Goal: Transaction & Acquisition: Purchase product/service

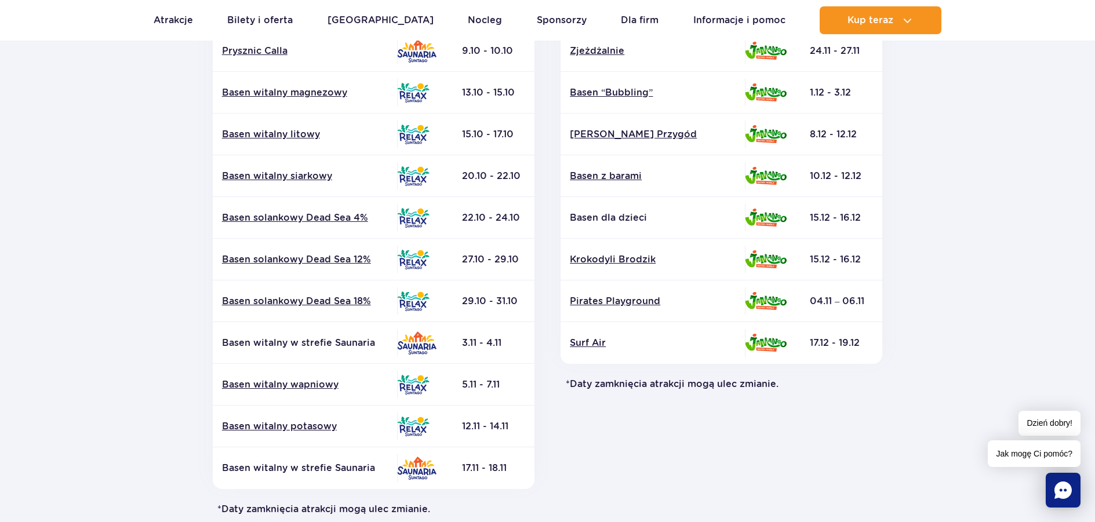
scroll to position [348, 0]
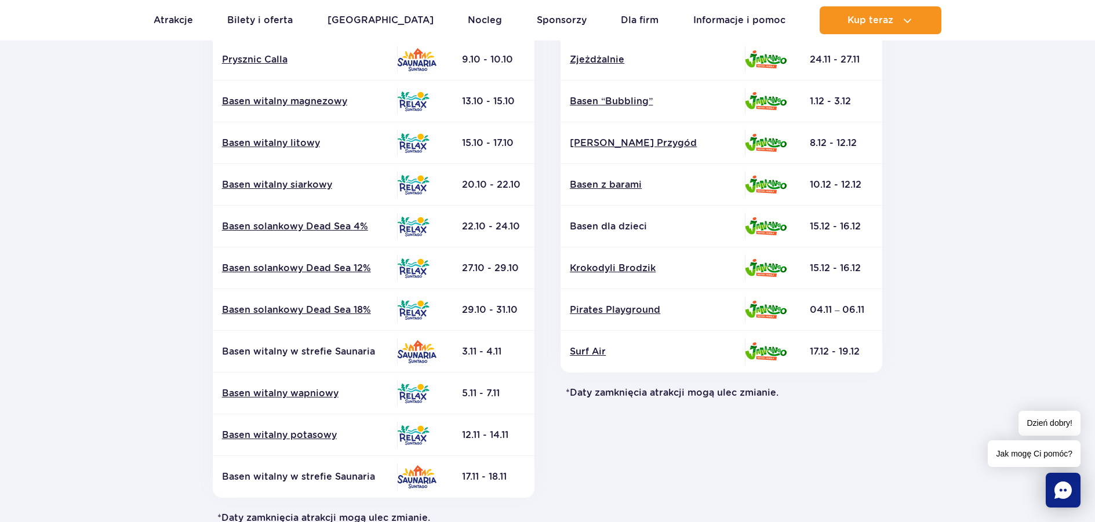
click at [967, 133] on section "Powrót do strony głównej Harmonogram prac konserwacyjnych 2025 Relax i Saunaria…" at bounding box center [547, 192] width 1095 height 830
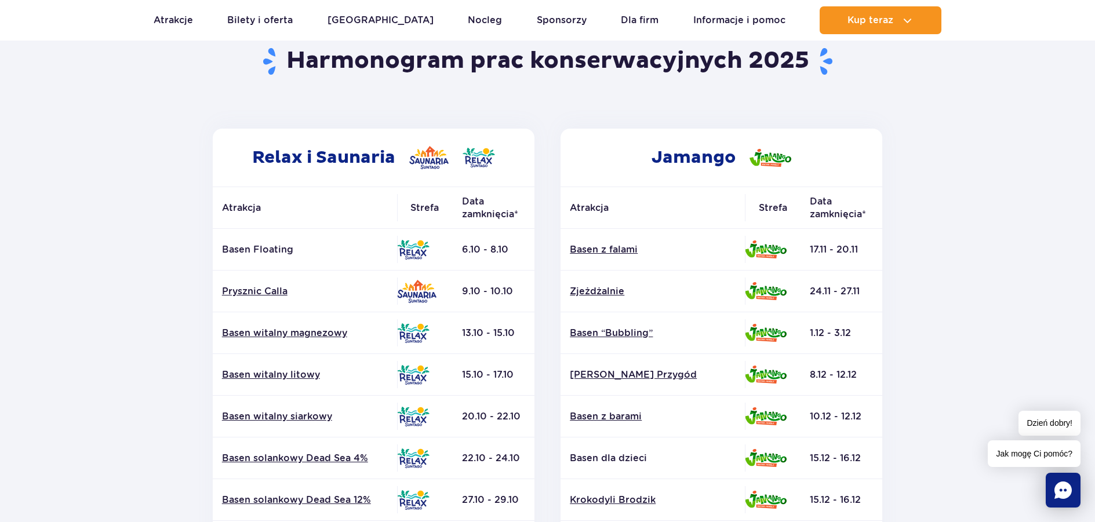
scroll to position [0, 0]
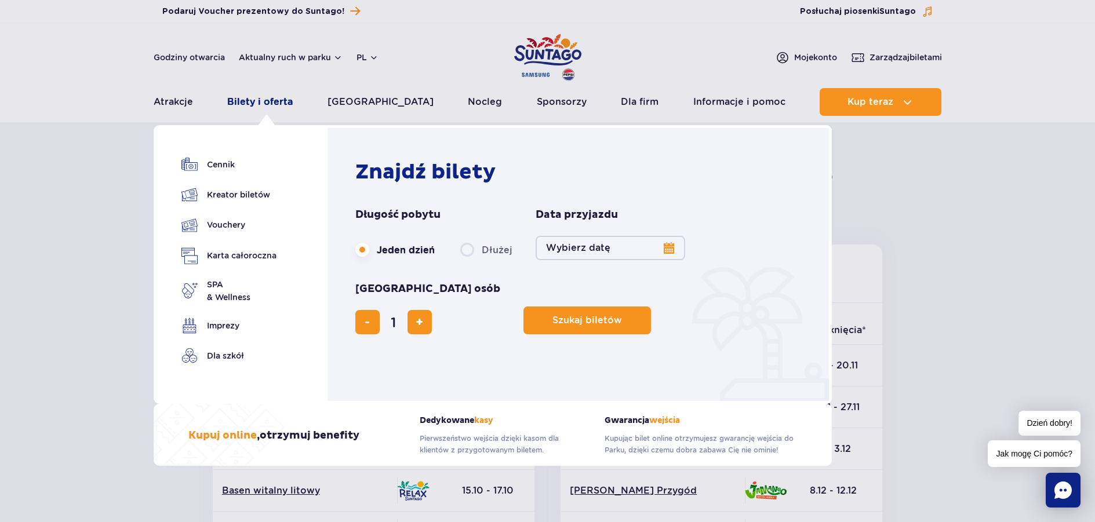
click at [271, 102] on link "Bilety i oferta" at bounding box center [259, 102] width 65 height 28
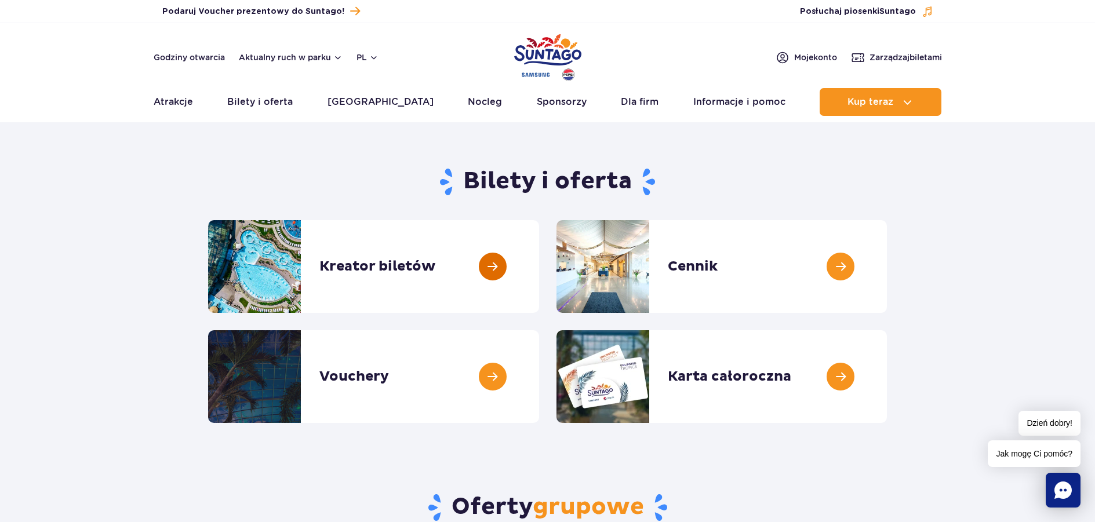
click at [539, 276] on link at bounding box center [539, 266] width 0 height 93
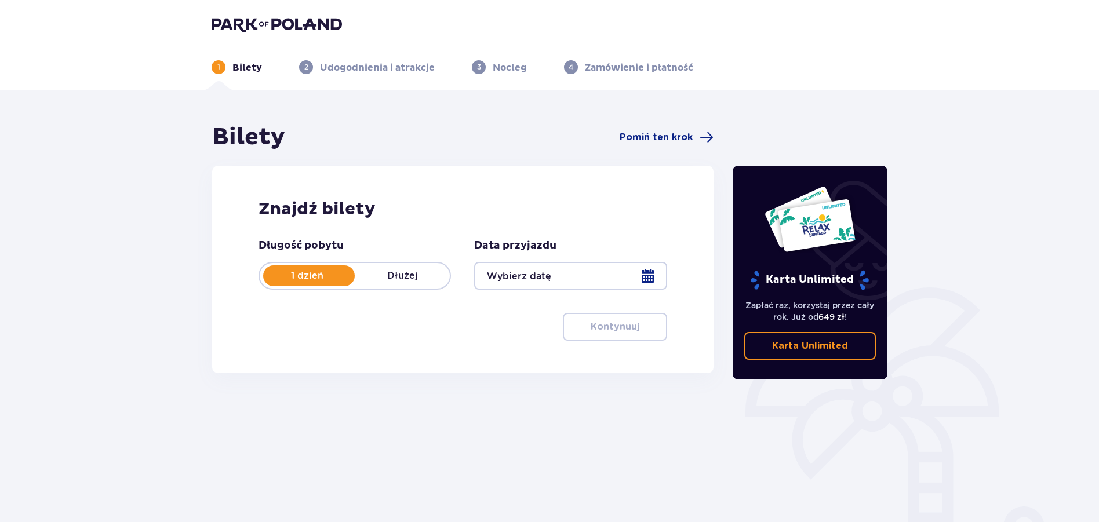
click at [521, 280] on div at bounding box center [570, 276] width 192 height 28
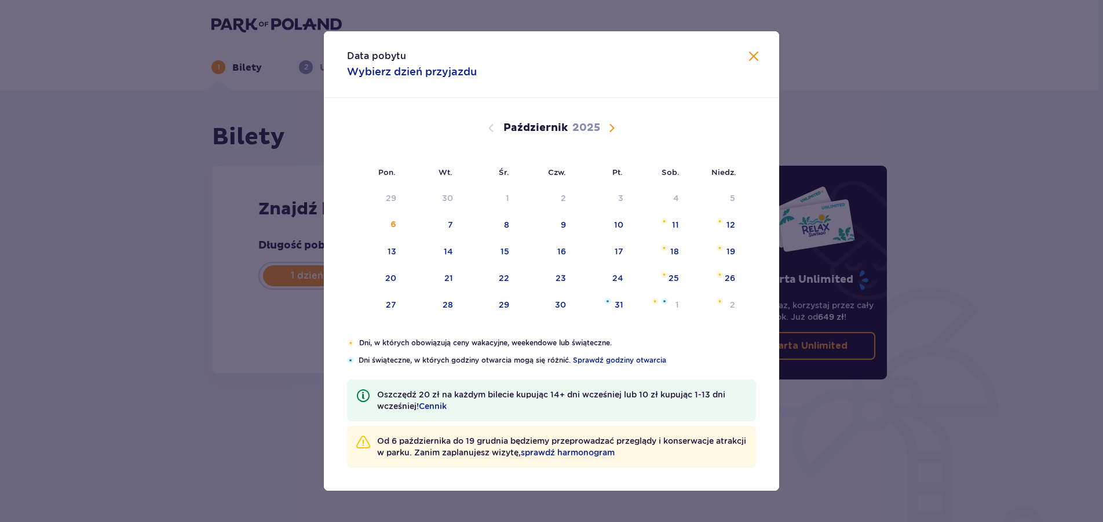
click at [612, 130] on span "Następny miesiąc" at bounding box center [612, 128] width 14 height 14
click at [613, 194] on div "5" at bounding box center [602, 198] width 56 height 25
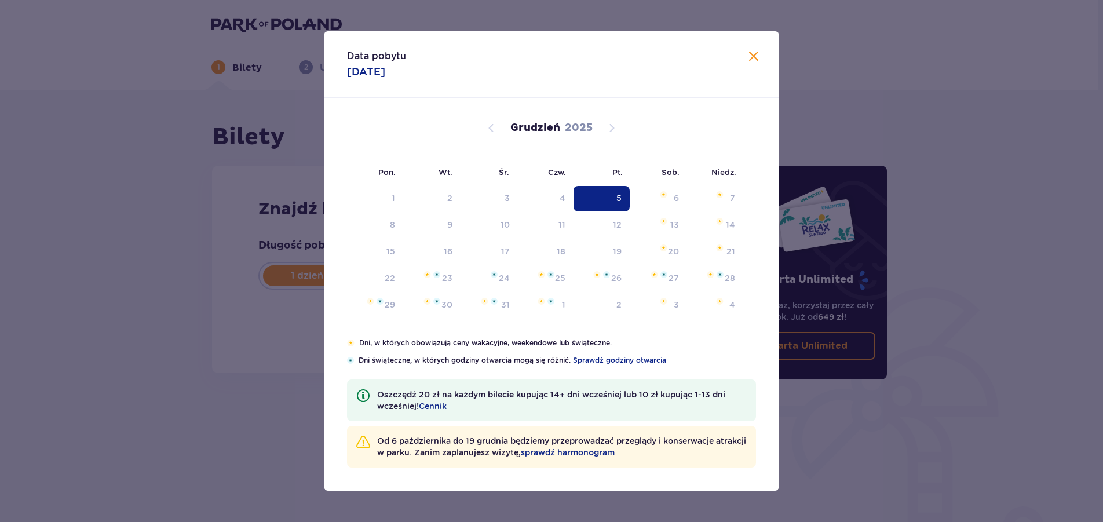
type input "05.12.25"
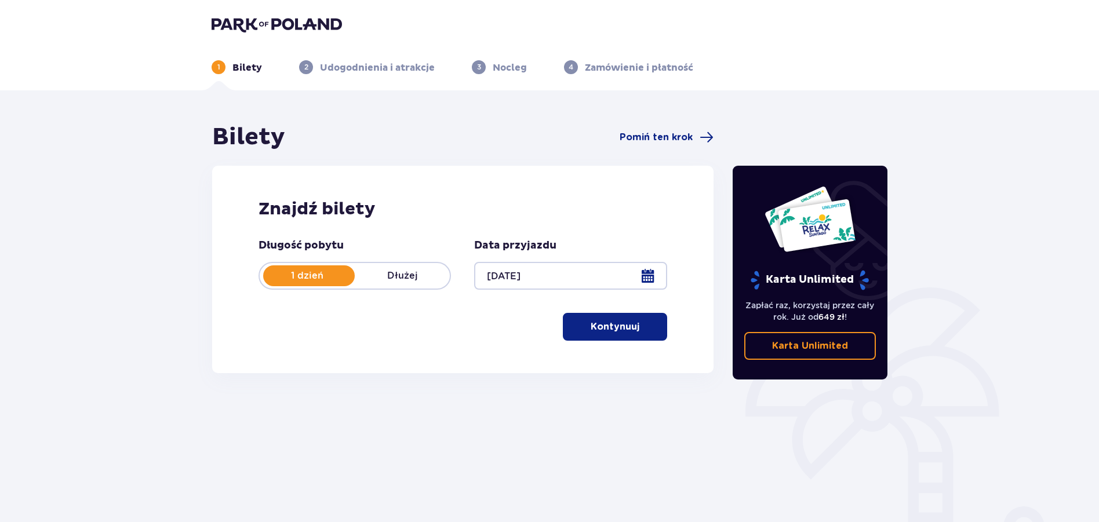
click at [599, 330] on p "Kontynuuj" at bounding box center [615, 326] width 49 height 13
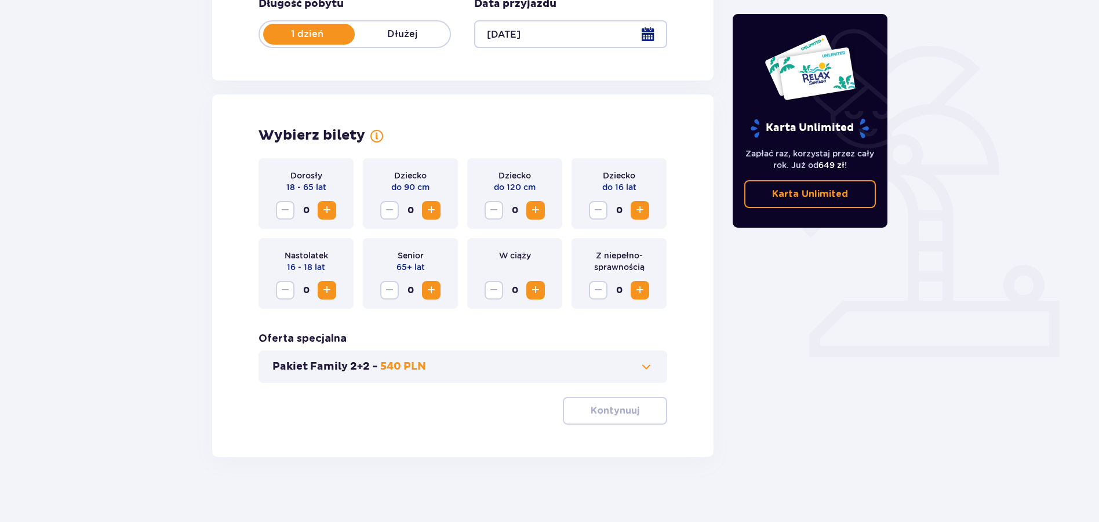
scroll to position [246, 0]
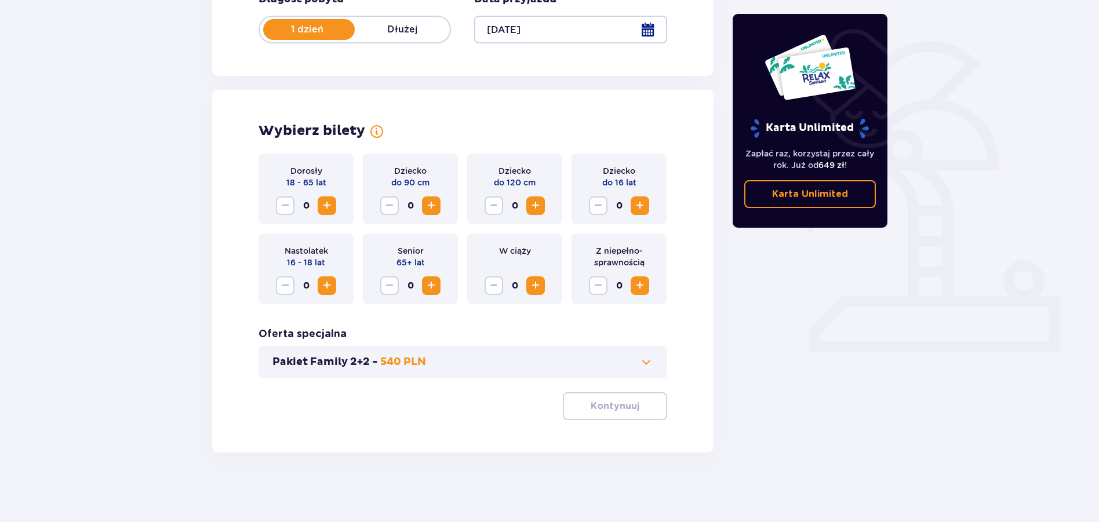
click at [320, 202] on span "Zwiększ" at bounding box center [327, 206] width 14 height 14
click at [320, 203] on span "Zwiększ" at bounding box center [327, 206] width 14 height 14
click at [630, 406] on button "Kontynuuj" at bounding box center [615, 406] width 104 height 28
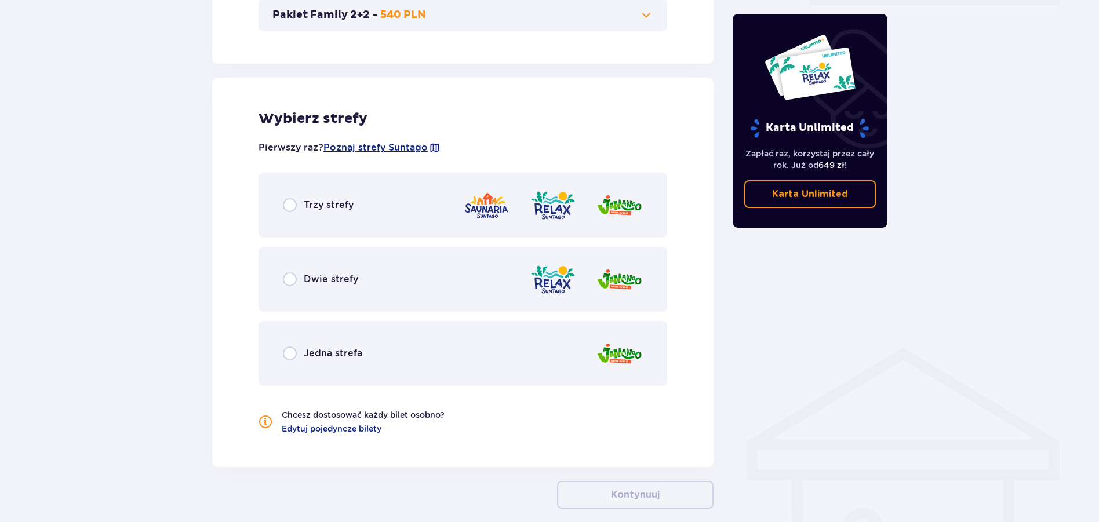
scroll to position [643, 0]
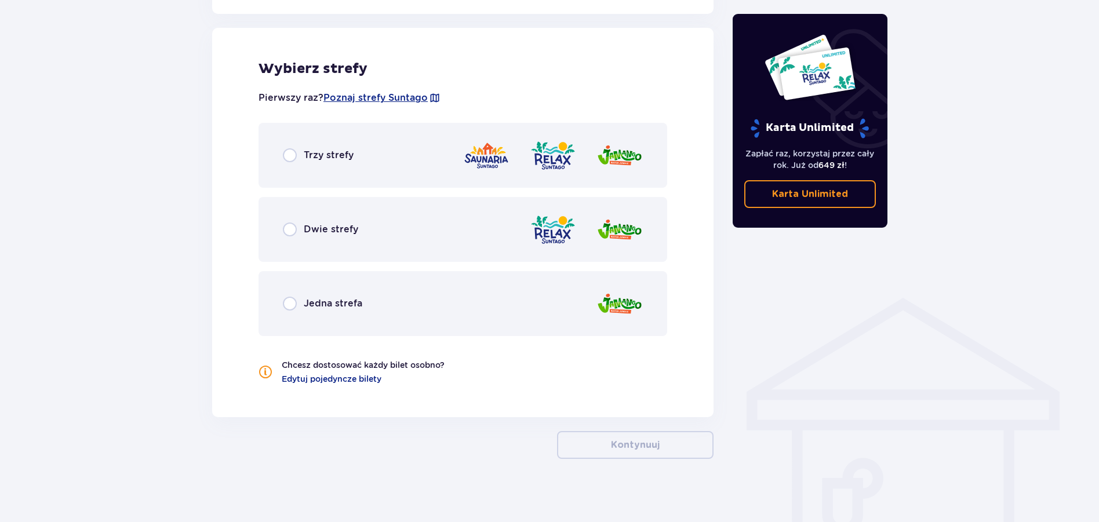
click at [330, 154] on span "Trzy strefy" at bounding box center [329, 155] width 50 height 13
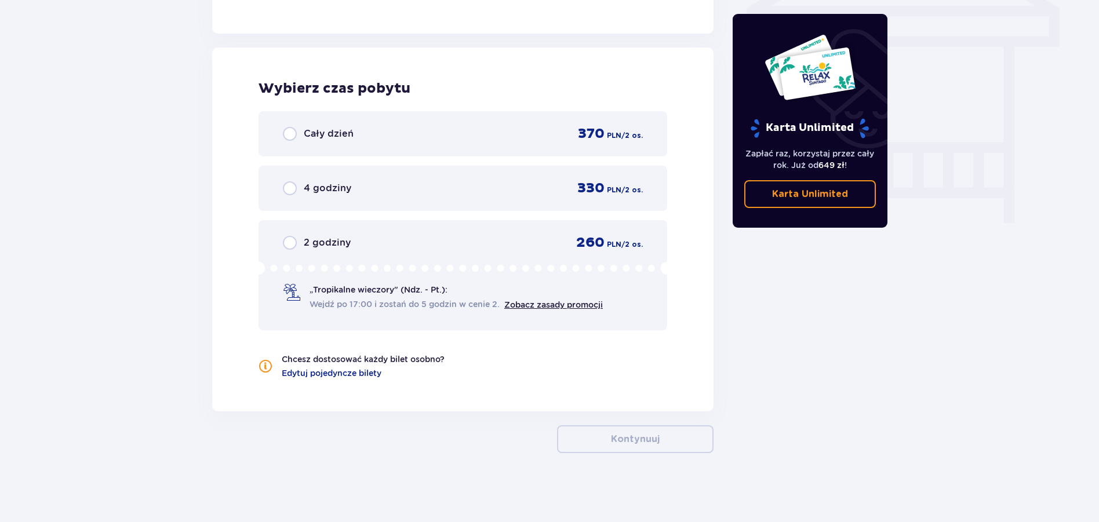
scroll to position [1027, 0]
click at [338, 135] on span "Cały dzień" at bounding box center [329, 133] width 50 height 13
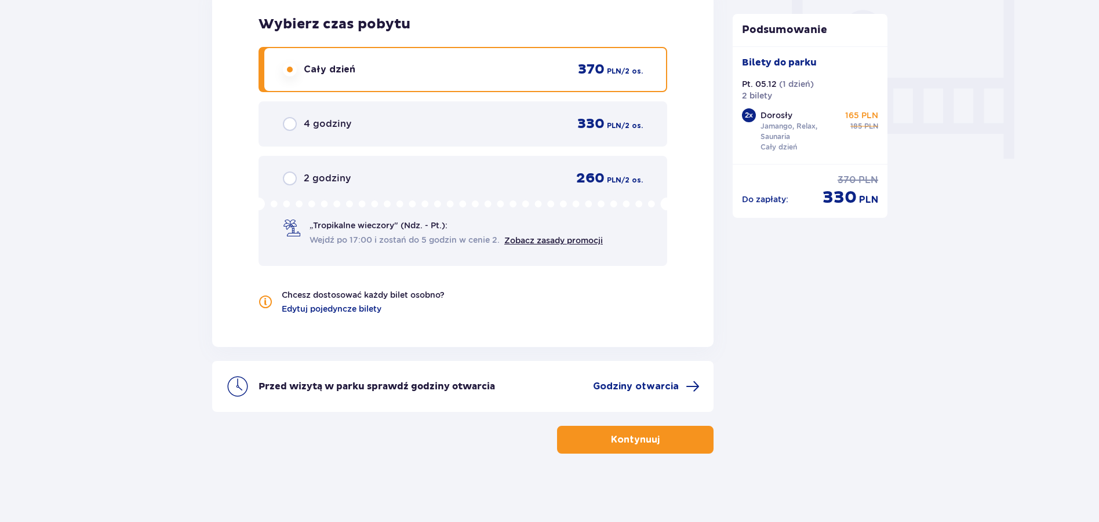
scroll to position [1092, 0]
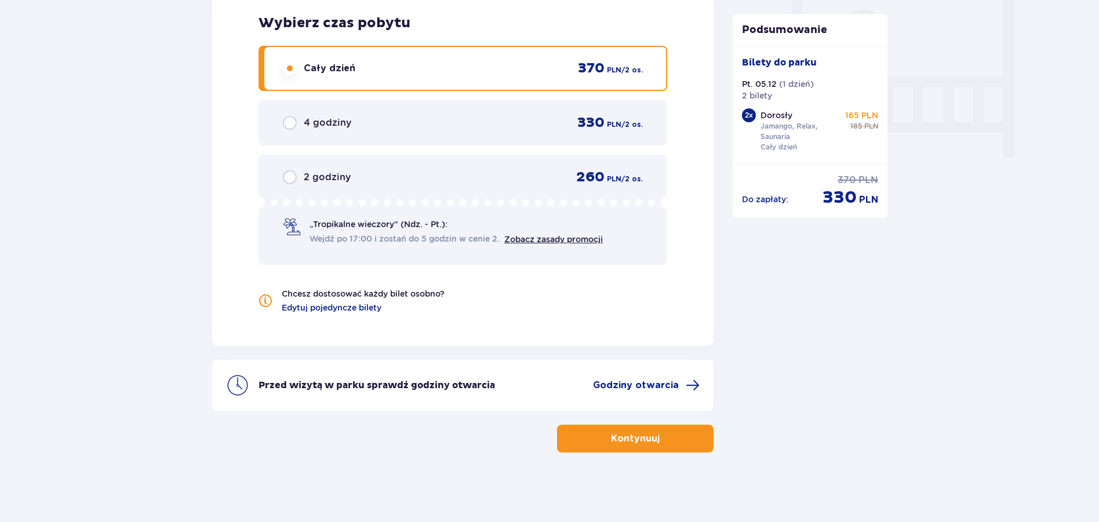
click at [634, 443] on p "Kontynuuj" at bounding box center [635, 438] width 49 height 13
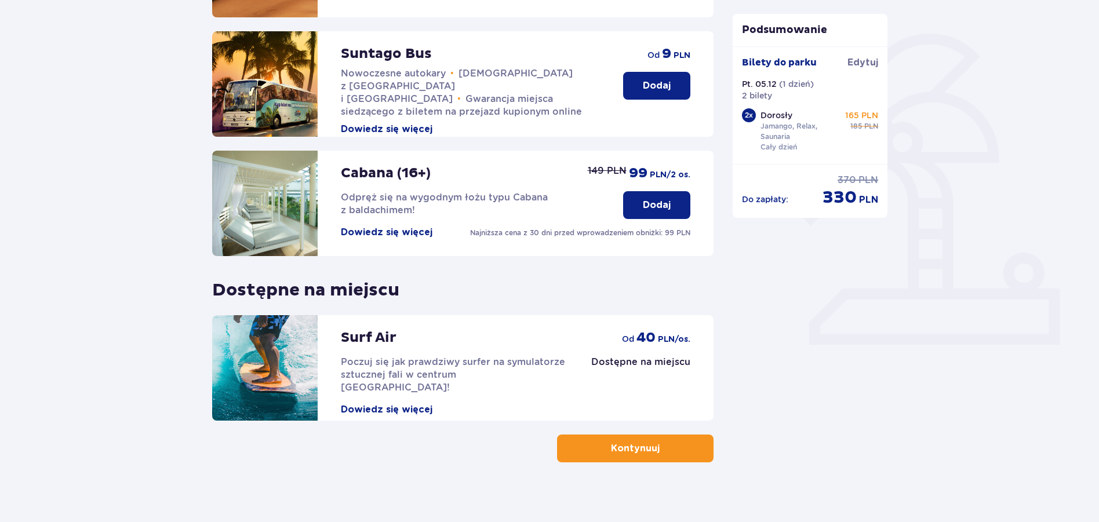
scroll to position [264, 0]
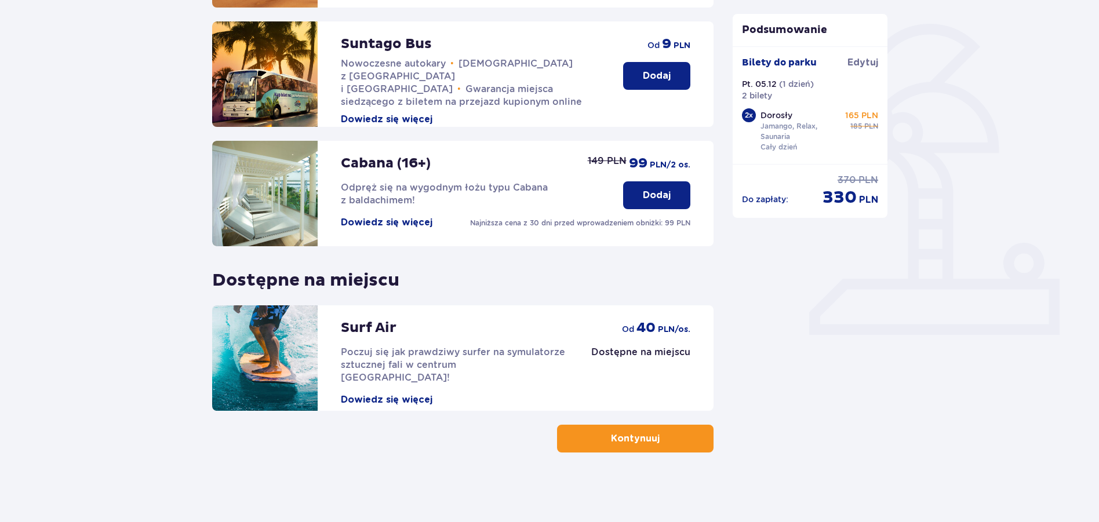
click at [638, 443] on p "Kontynuuj" at bounding box center [635, 438] width 49 height 13
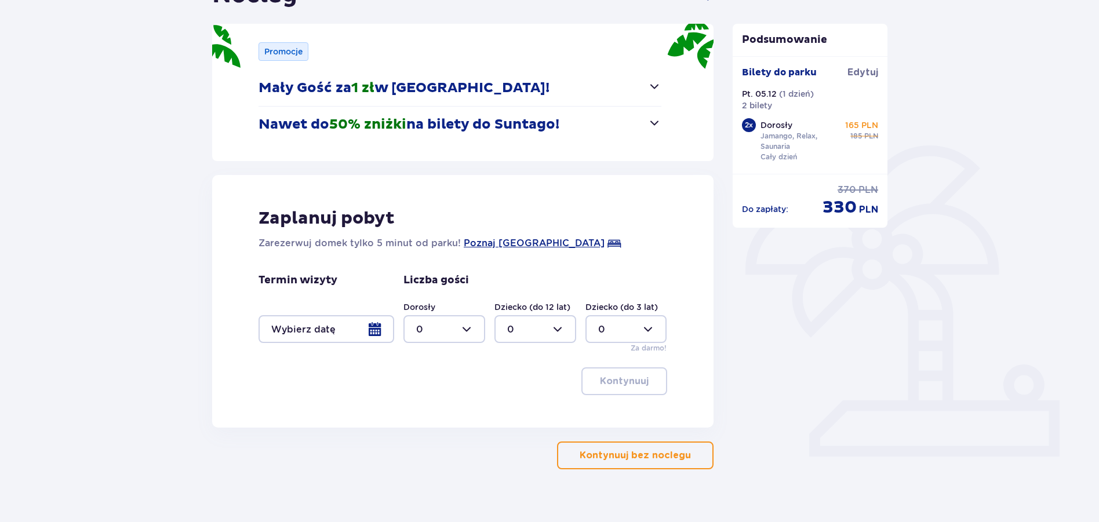
scroll to position [159, 0]
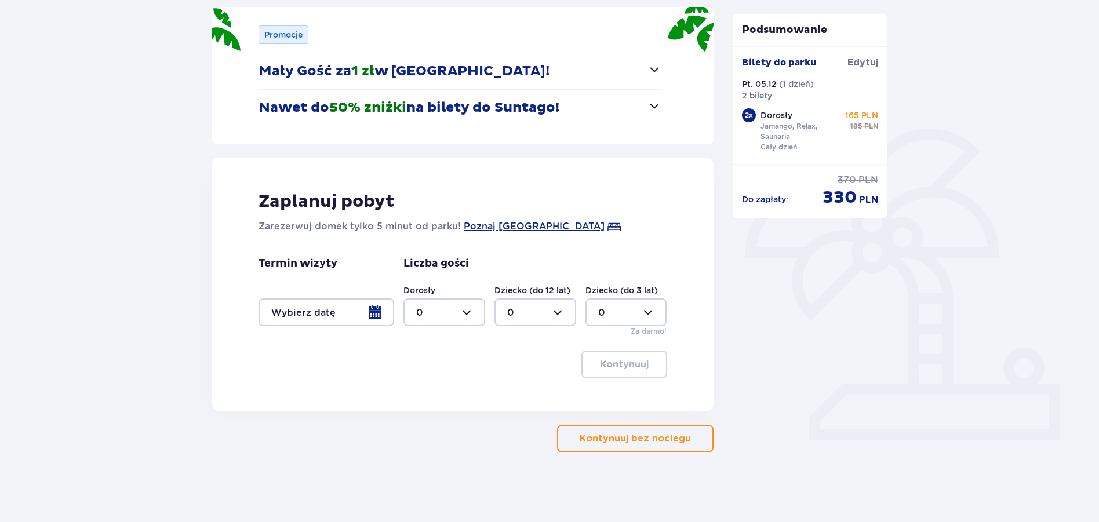
click at [638, 443] on p "Kontynuuj bez noclegu" at bounding box center [634, 438] width 111 height 13
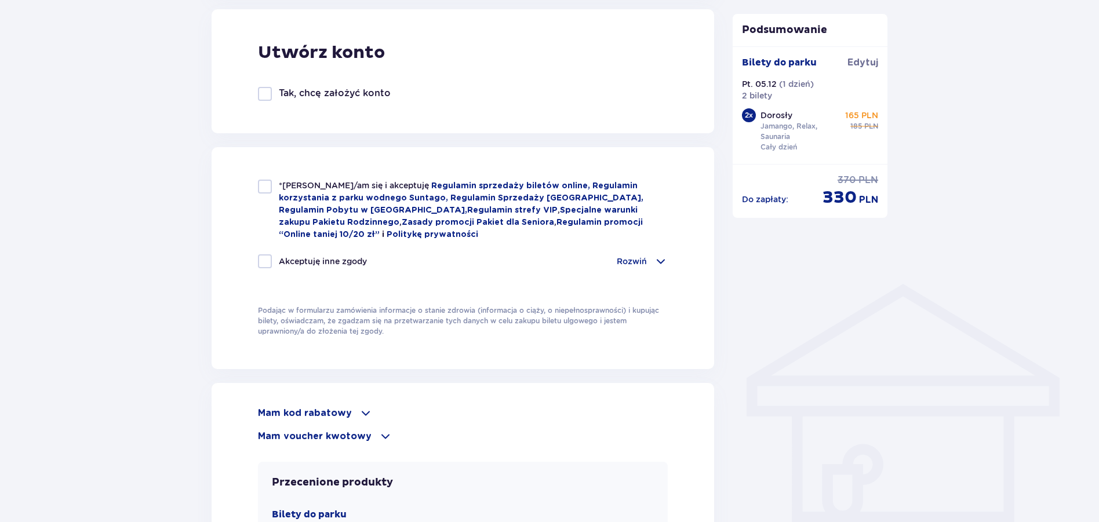
scroll to position [753, 0]
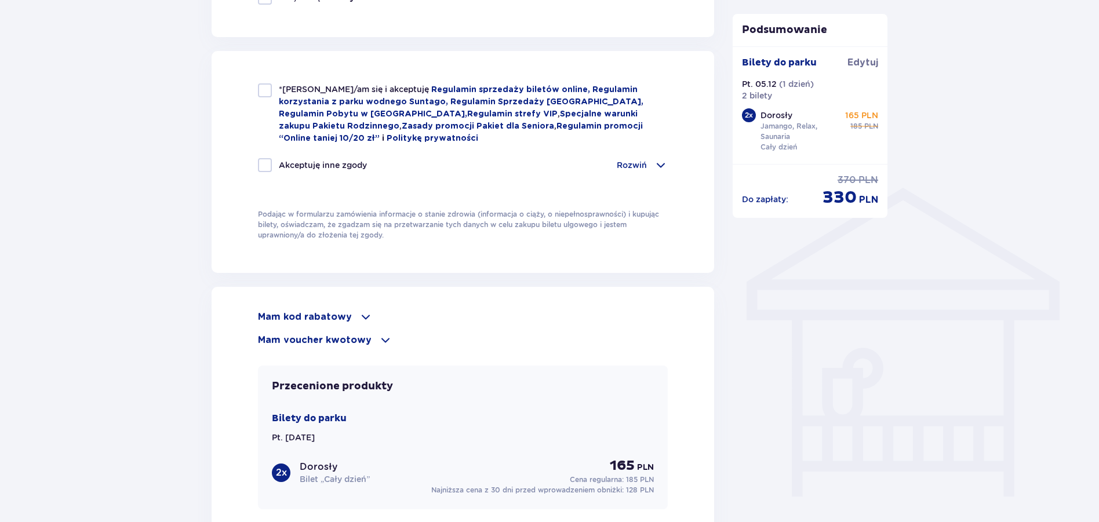
click at [348, 317] on div "Mam kod rabatowy" at bounding box center [463, 317] width 410 height 14
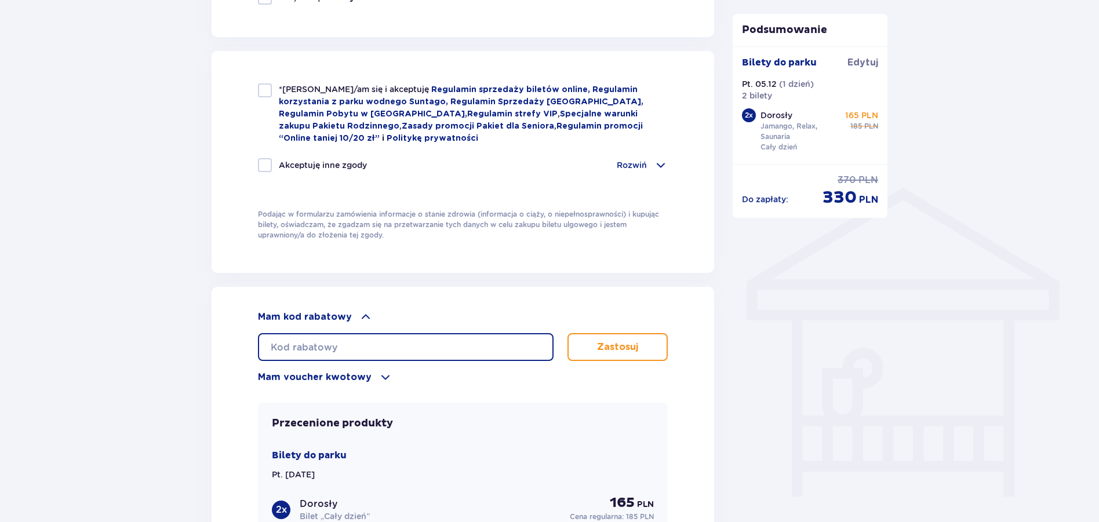
click at [340, 335] on input "text" at bounding box center [406, 347] width 296 height 28
click at [337, 341] on input "text" at bounding box center [406, 347] width 296 height 28
type input "LDDHLN85URFBP3"
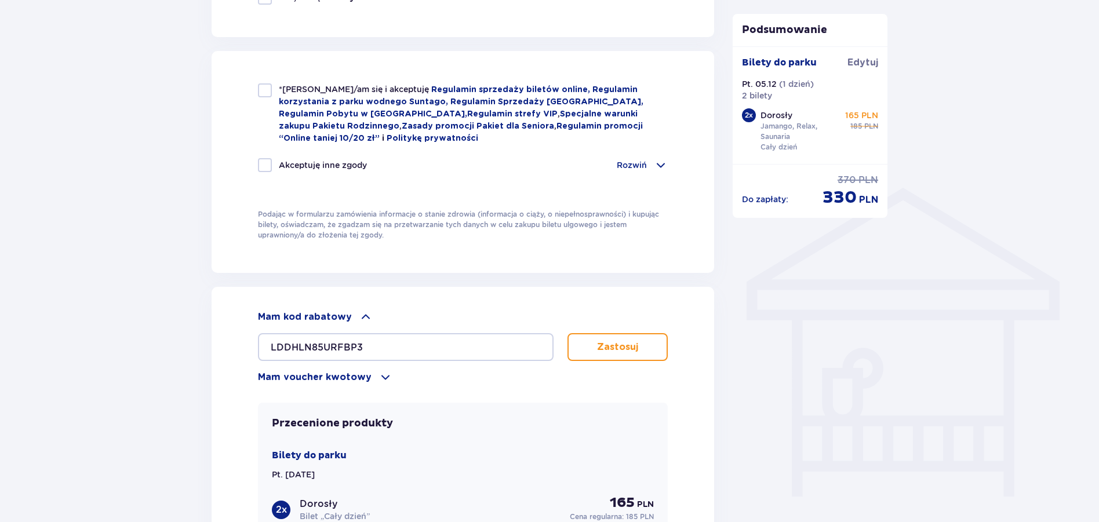
click at [612, 352] on button "Zastosuj" at bounding box center [617, 347] width 100 height 28
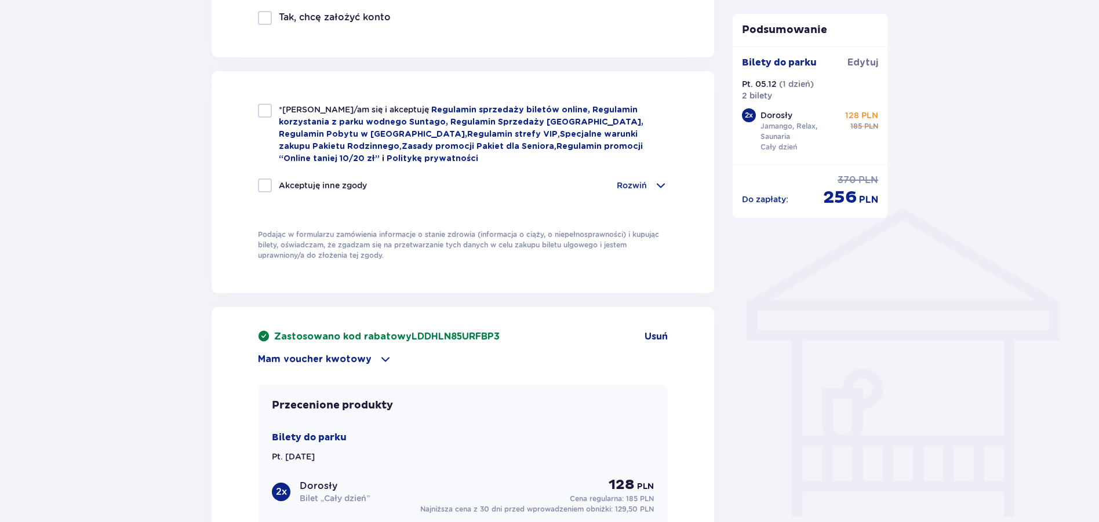
scroll to position [732, 0]
